Goal: Find specific page/section: Find specific page/section

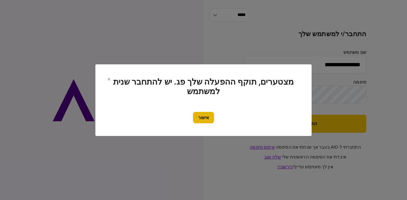
click at [205, 118] on button "אישור" at bounding box center [203, 117] width 21 height 11
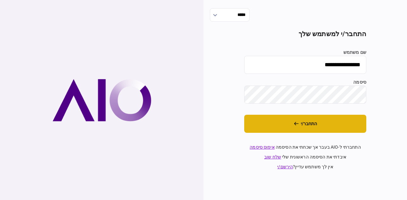
click at [291, 124] on button "התחבר/י" at bounding box center [305, 124] width 122 height 18
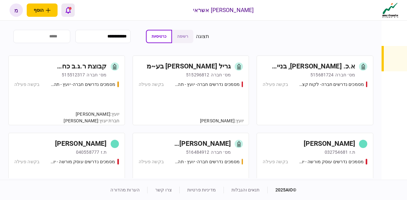
click at [71, 10] on icon "פתח רשימת התראות" at bounding box center [67, 10] width 5 height 7
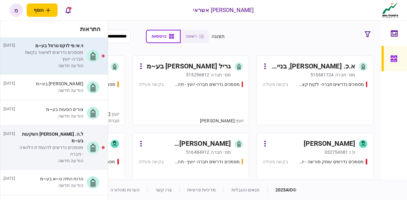
click at [70, 51] on div "מסמכים נדרשים לאישור בקשת חברה- יועץ" at bounding box center [50, 55] width 66 height 13
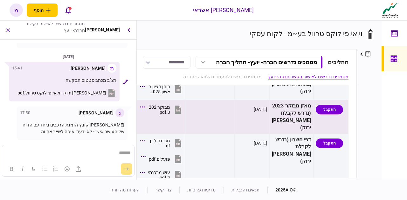
scroll to position [95, 0]
